Goal: Navigation & Orientation: Find specific page/section

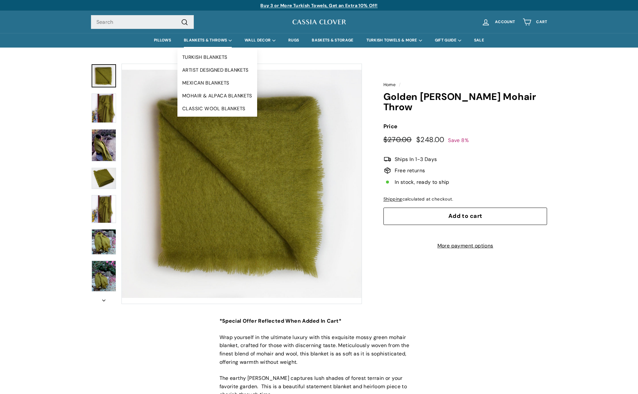
click at [207, 43] on summary "BLANKETS & THROWS" at bounding box center [207, 40] width 61 height 14
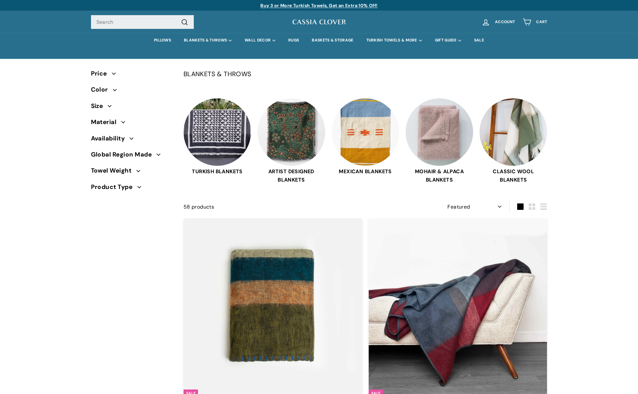
select select "manual"
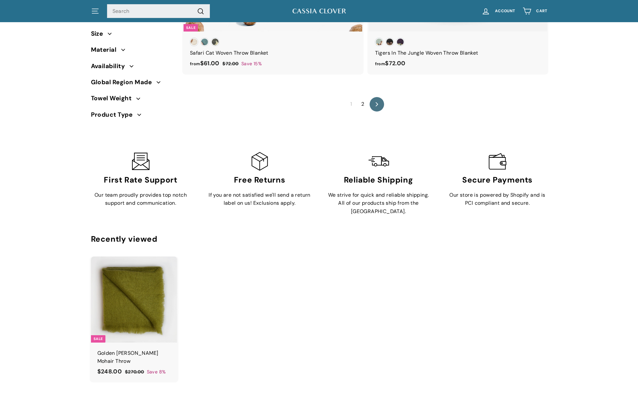
scroll to position [4527, 0]
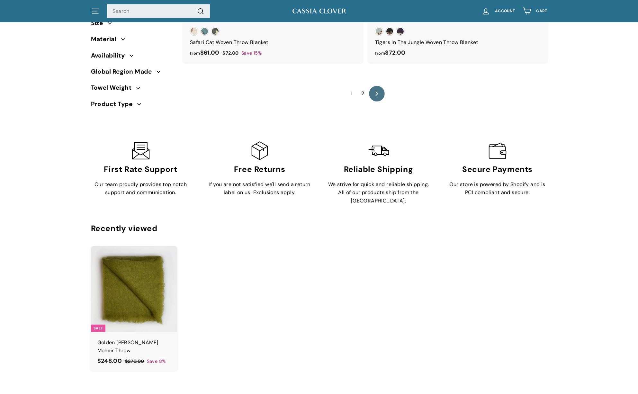
click at [376, 92] on icon "icon-chevron" at bounding box center [377, 93] width 5 height 5
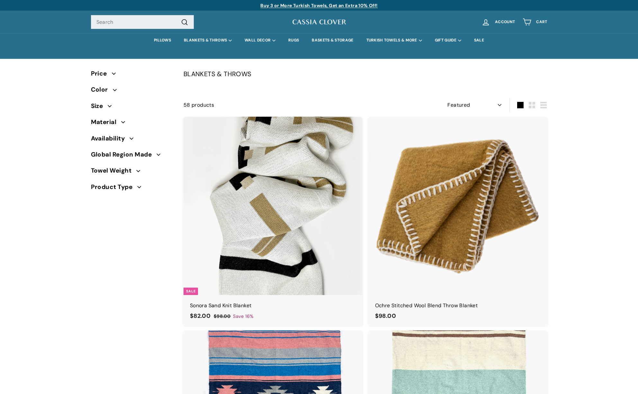
select select "manual"
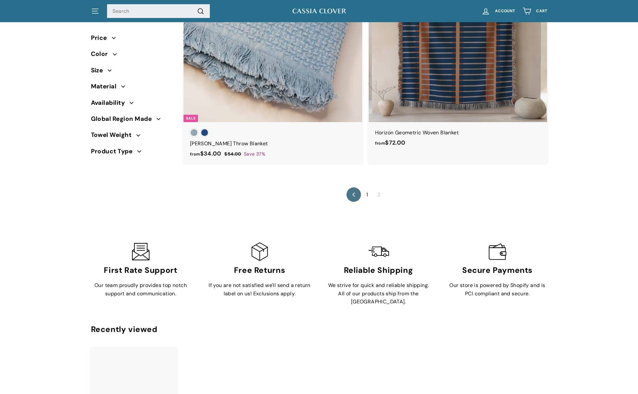
scroll to position [1940, 0]
